Goal: Information Seeking & Learning: Learn about a topic

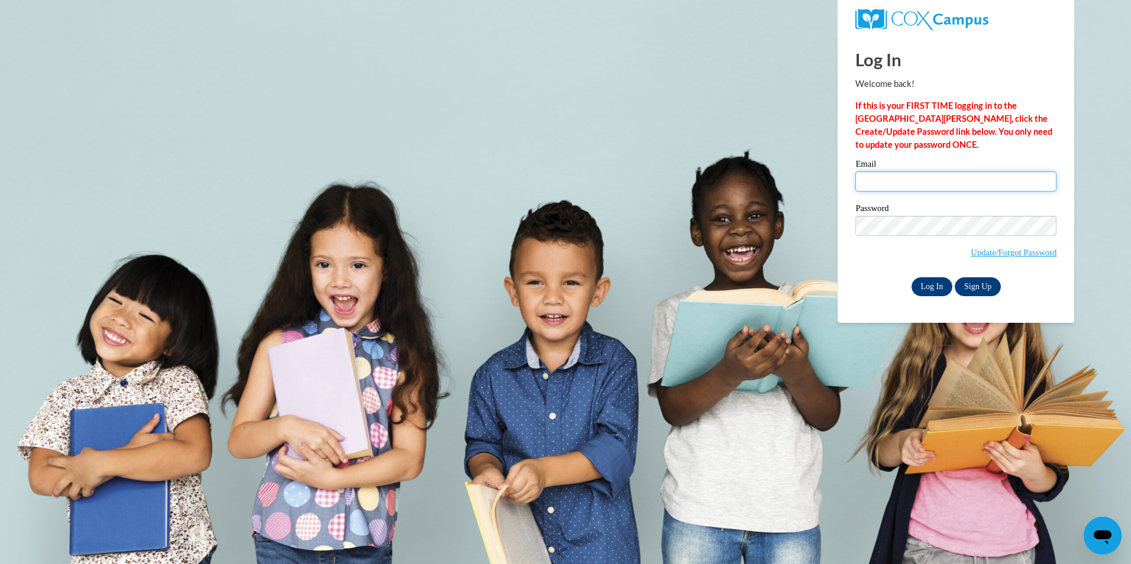
type input "ankirkland@valdosta.edu"
click at [932, 285] on input "Log In" at bounding box center [931, 286] width 41 height 19
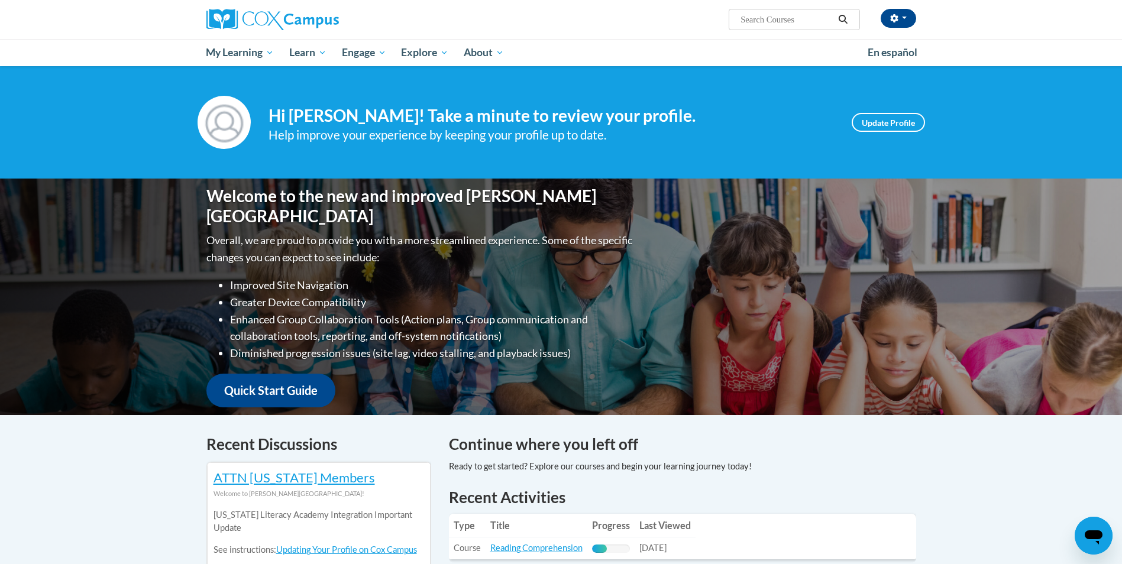
scroll to position [237, 0]
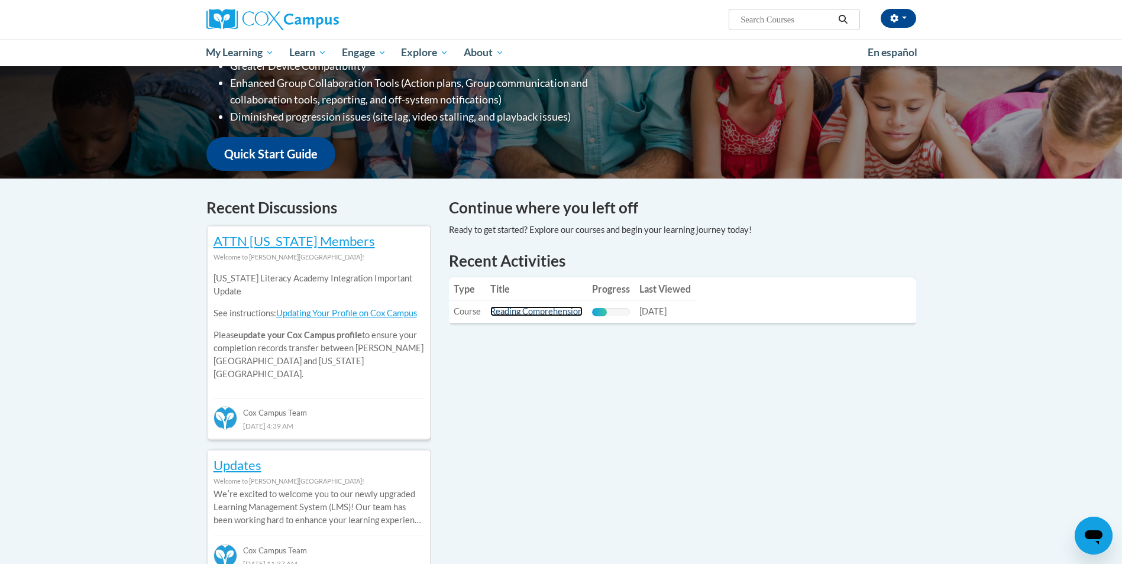
click at [534, 311] on link "Reading Comprehension" at bounding box center [536, 311] width 92 height 10
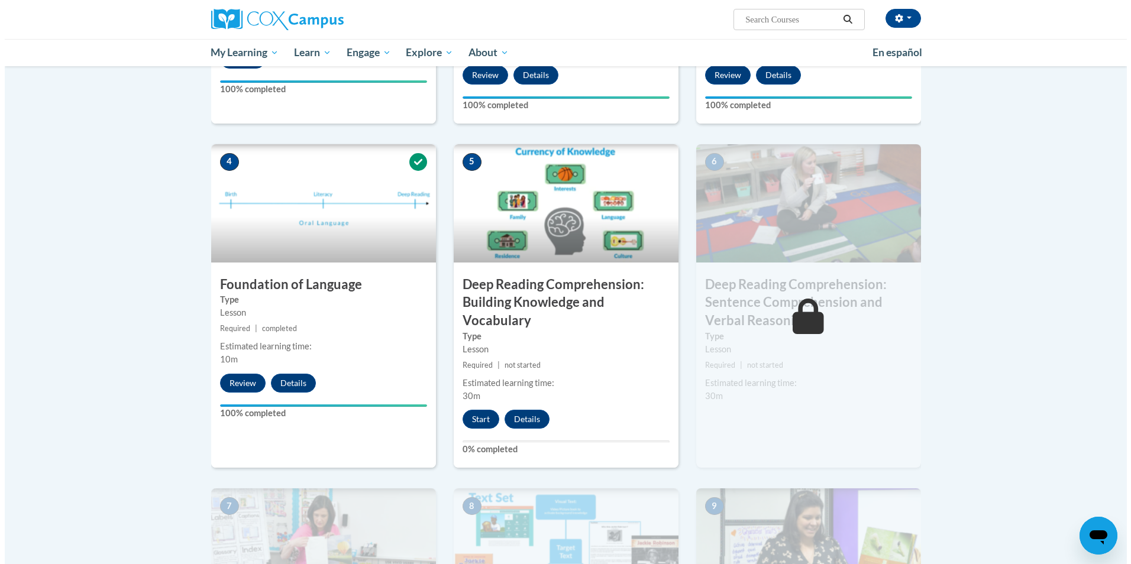
scroll to position [532, 0]
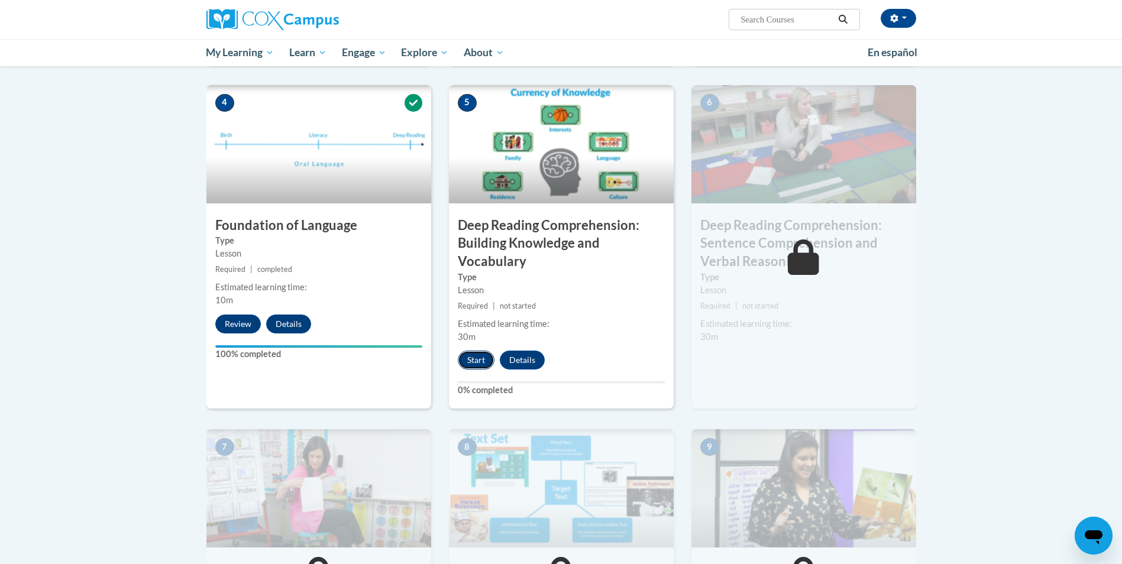
click at [482, 356] on button "Start" at bounding box center [476, 360] width 37 height 19
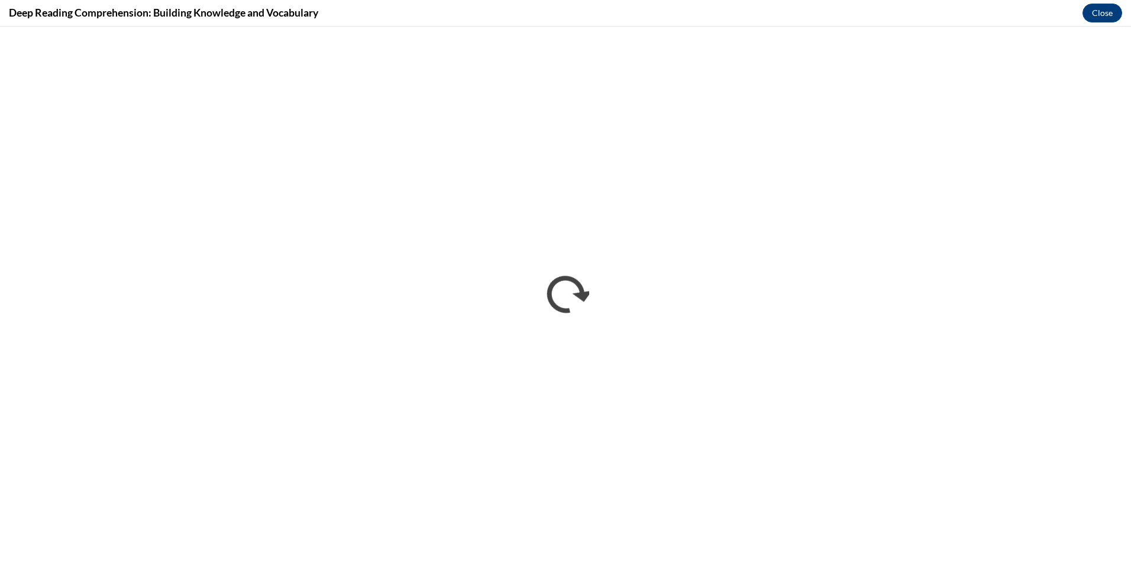
scroll to position [0, 0]
